Goal: Find specific page/section: Find specific page/section

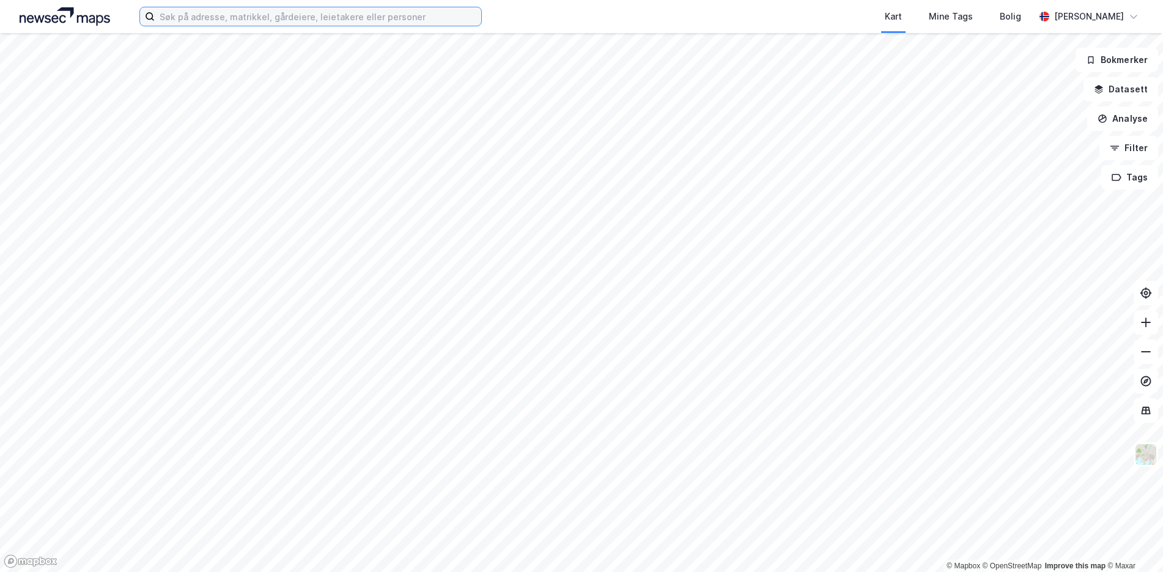
click at [193, 23] on input at bounding box center [318, 16] width 327 height 18
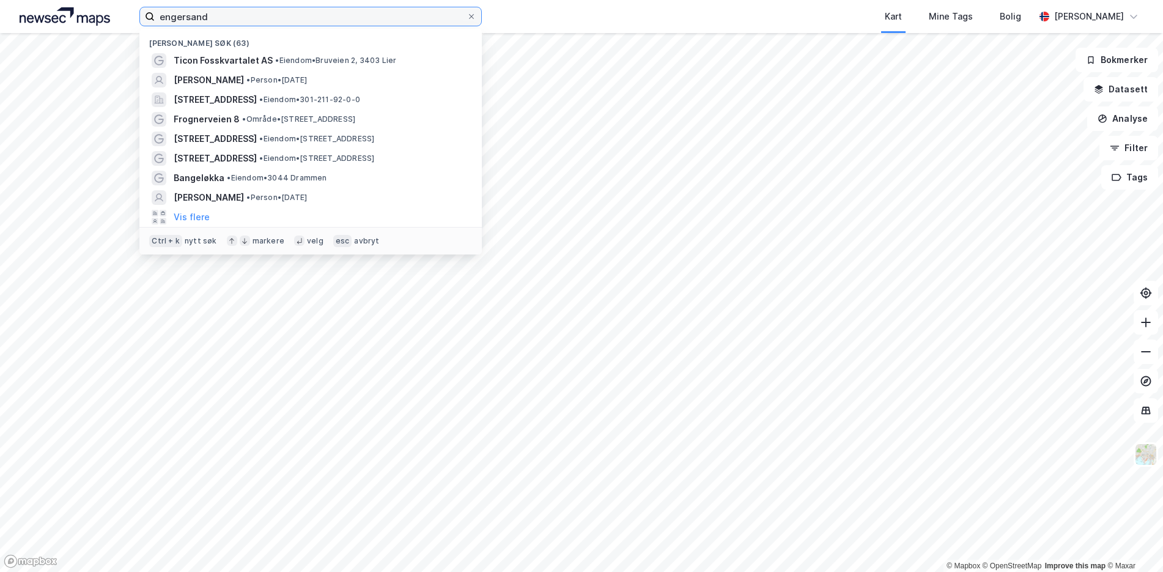
type input "engersand"
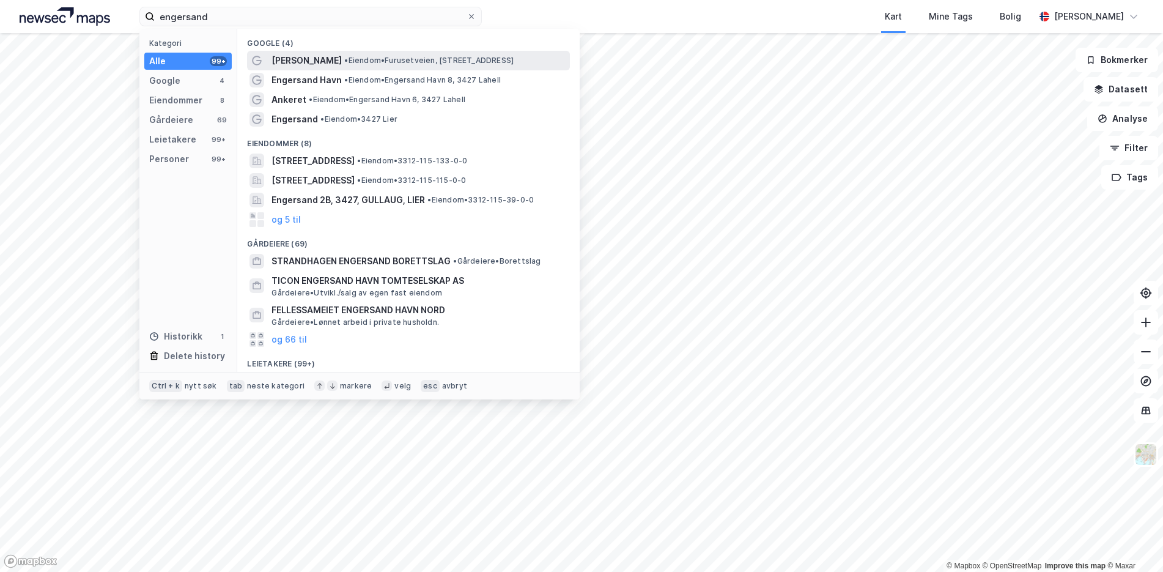
click at [283, 57] on span "[PERSON_NAME]" at bounding box center [307, 60] width 70 height 15
